Goal: Task Accomplishment & Management: Manage account settings

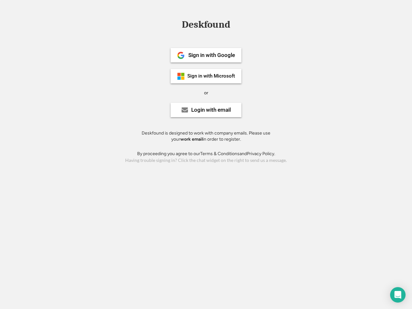
click at [206, 92] on div "or" at bounding box center [206, 93] width 4 height 6
click at [206, 26] on div "Deskfound" at bounding box center [206, 25] width 55 height 10
click at [176, 24] on div "Deskfound" at bounding box center [206, 26] width 412 height 12
click at [206, 26] on div "Deskfound" at bounding box center [206, 25] width 55 height 10
click at [206, 93] on div "or" at bounding box center [206, 93] width 4 height 6
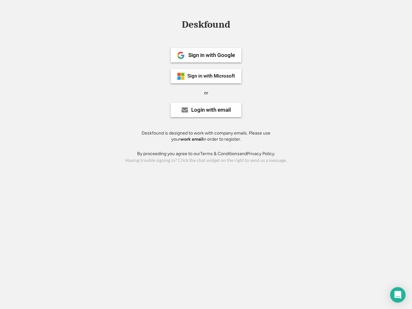
click at [206, 55] on div "Sign in with Google" at bounding box center [211, 54] width 47 height 5
click at [211, 55] on div "Sign in with Google" at bounding box center [211, 54] width 47 height 5
click at [181, 55] on img at bounding box center [181, 55] width 8 height 8
click at [206, 76] on div "Sign in with Microsoft" at bounding box center [211, 76] width 48 height 5
click at [211, 76] on div "Sign in with Microsoft" at bounding box center [211, 76] width 48 height 5
